Goal: Check status: Check status

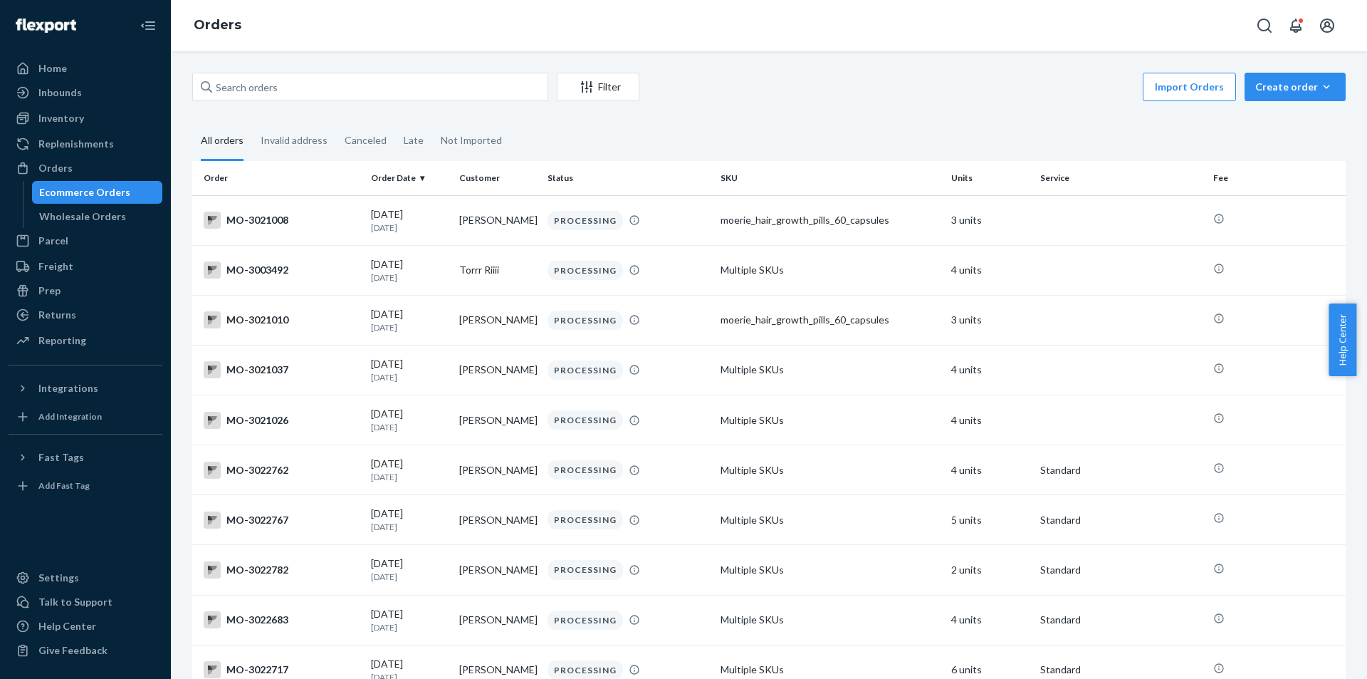
click at [431, 61] on div "Filter Import Orders Create order Ecommerce order Removal order All orders Inva…" at bounding box center [769, 364] width 1196 height 627
click at [434, 85] on input "text" at bounding box center [370, 87] width 356 height 28
paste input "Sharon Green"
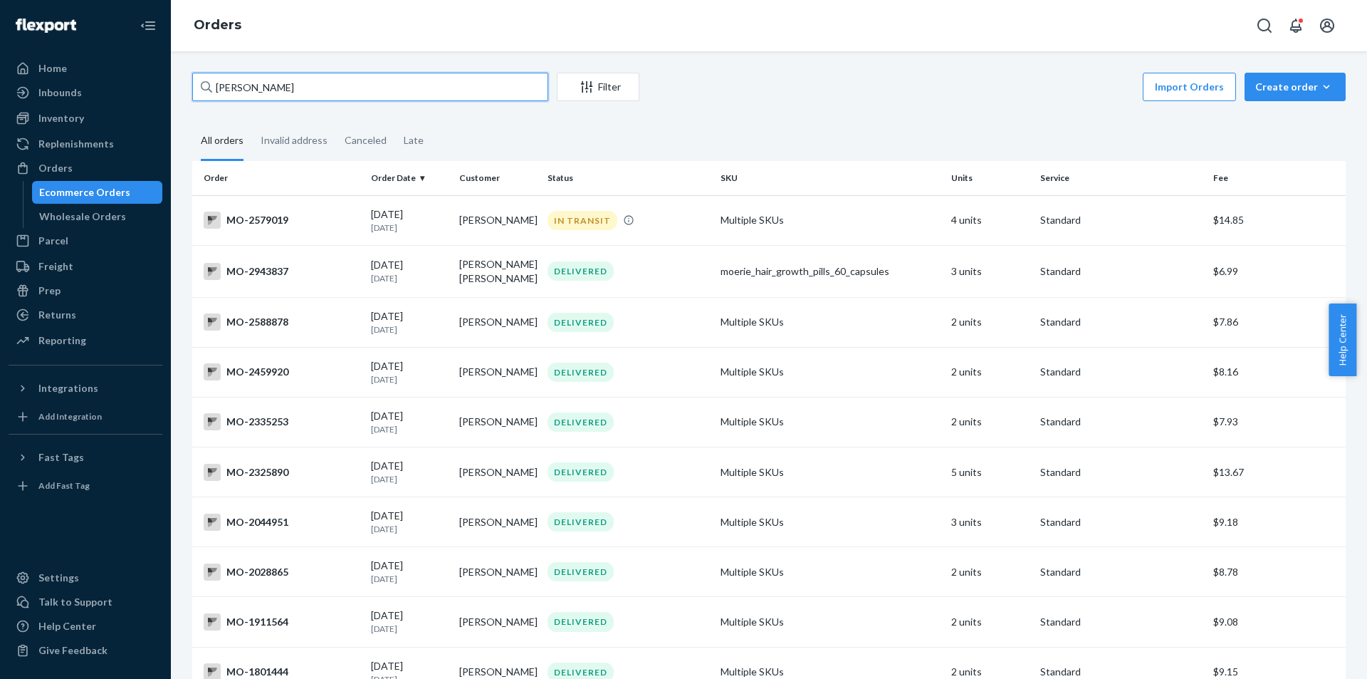
drag, startPoint x: 234, startPoint y: 86, endPoint x: 122, endPoint y: 28, distance: 126.8
click at [128, 56] on div "Home Inbounds Shipping Plans Problems Inventory Products Branded Packaging Repl…" at bounding box center [683, 339] width 1367 height 679
type input "Sharon Green"
click at [580, 238] on td "IN TRANSIT" at bounding box center [628, 220] width 173 height 50
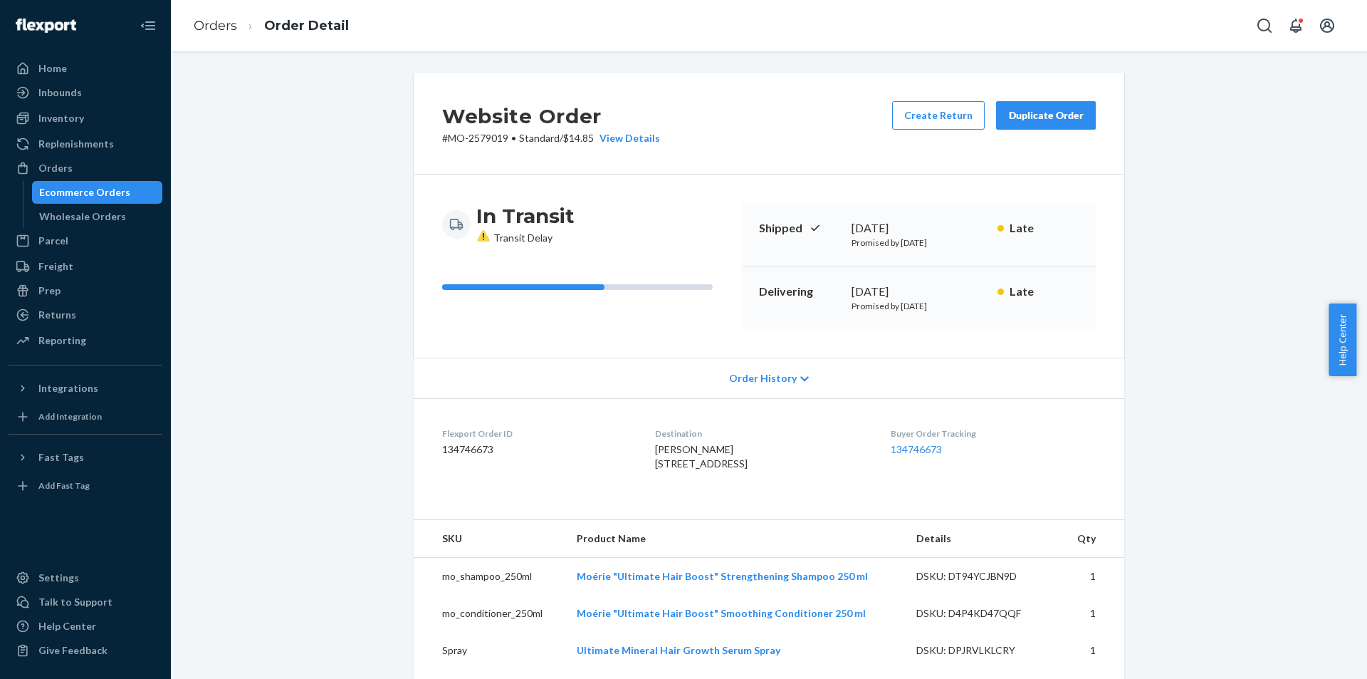
scroll to position [71, 0]
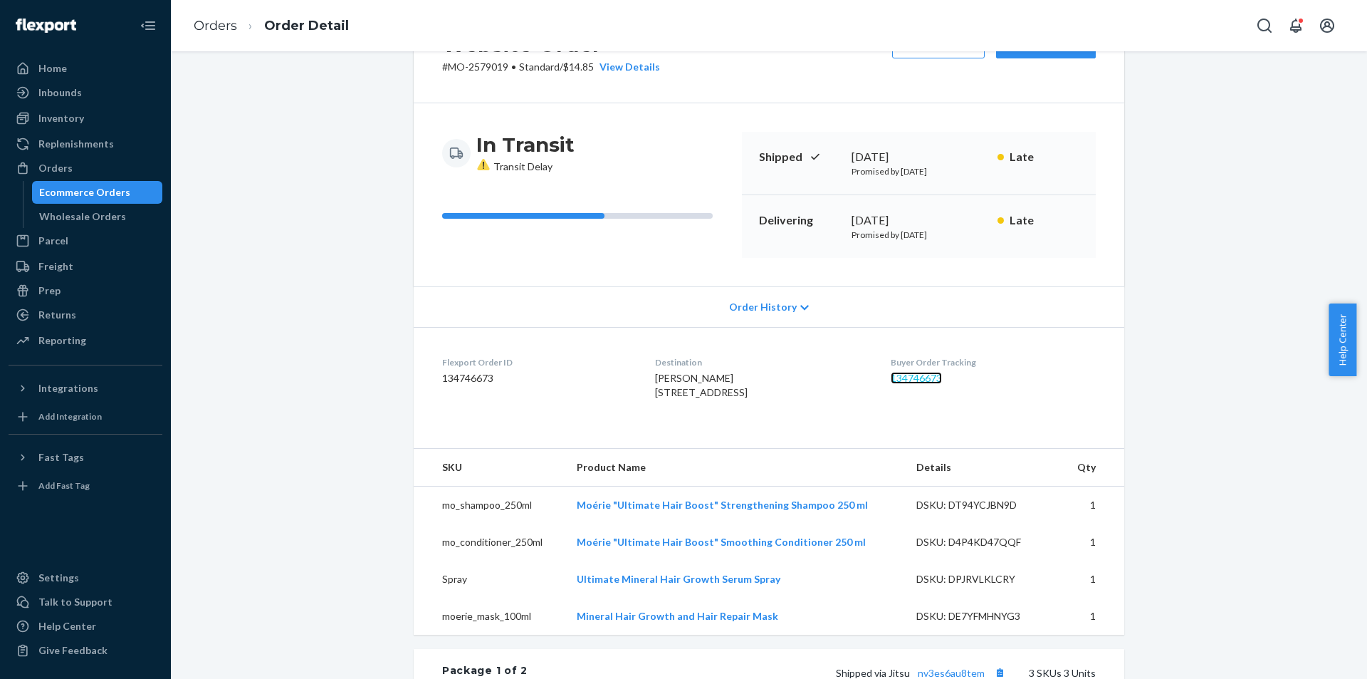
click at [941, 379] on link "134746673" at bounding box center [916, 378] width 51 height 12
